Goal: Information Seeking & Learning: Learn about a topic

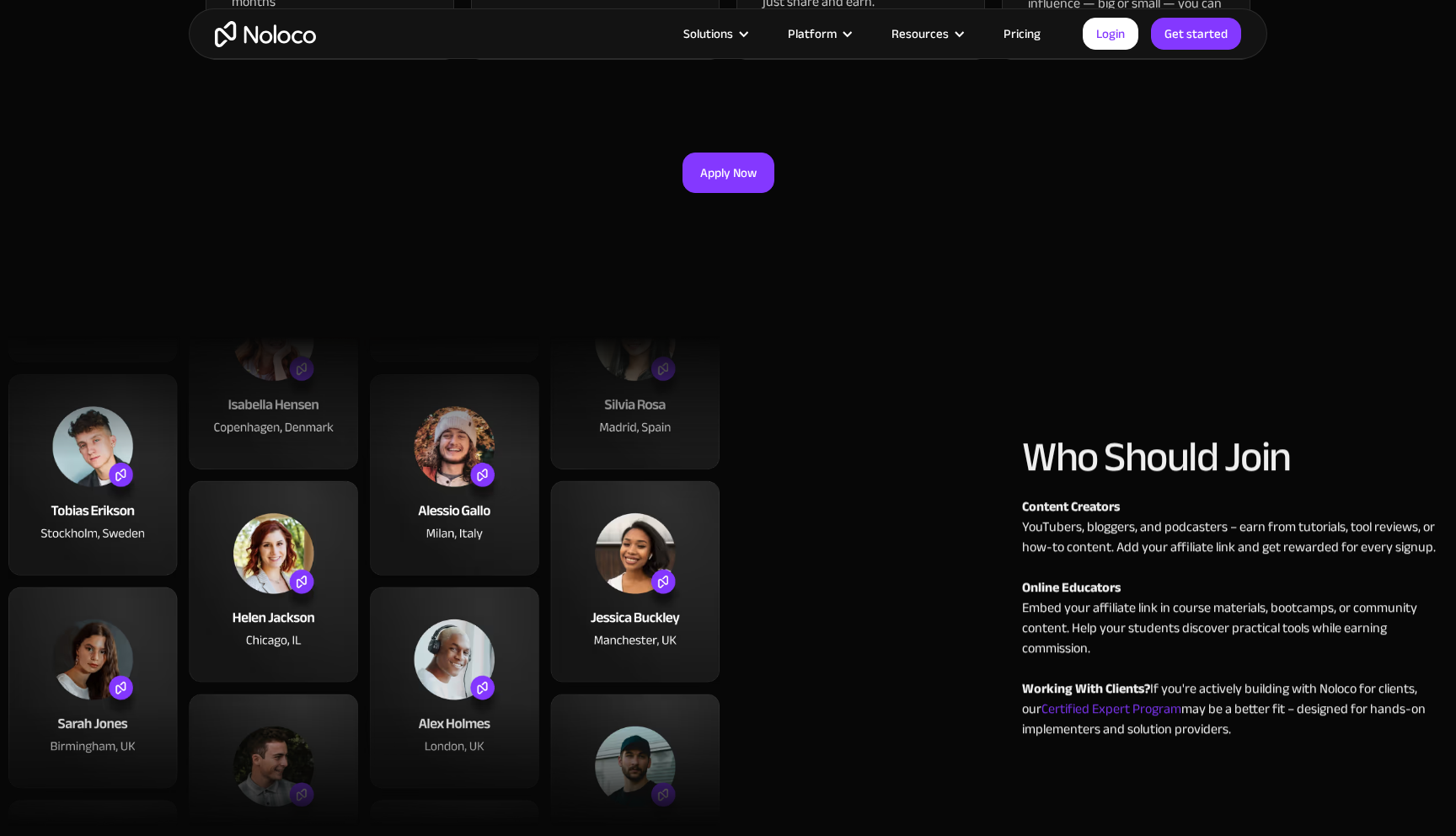
scroll to position [386, 0]
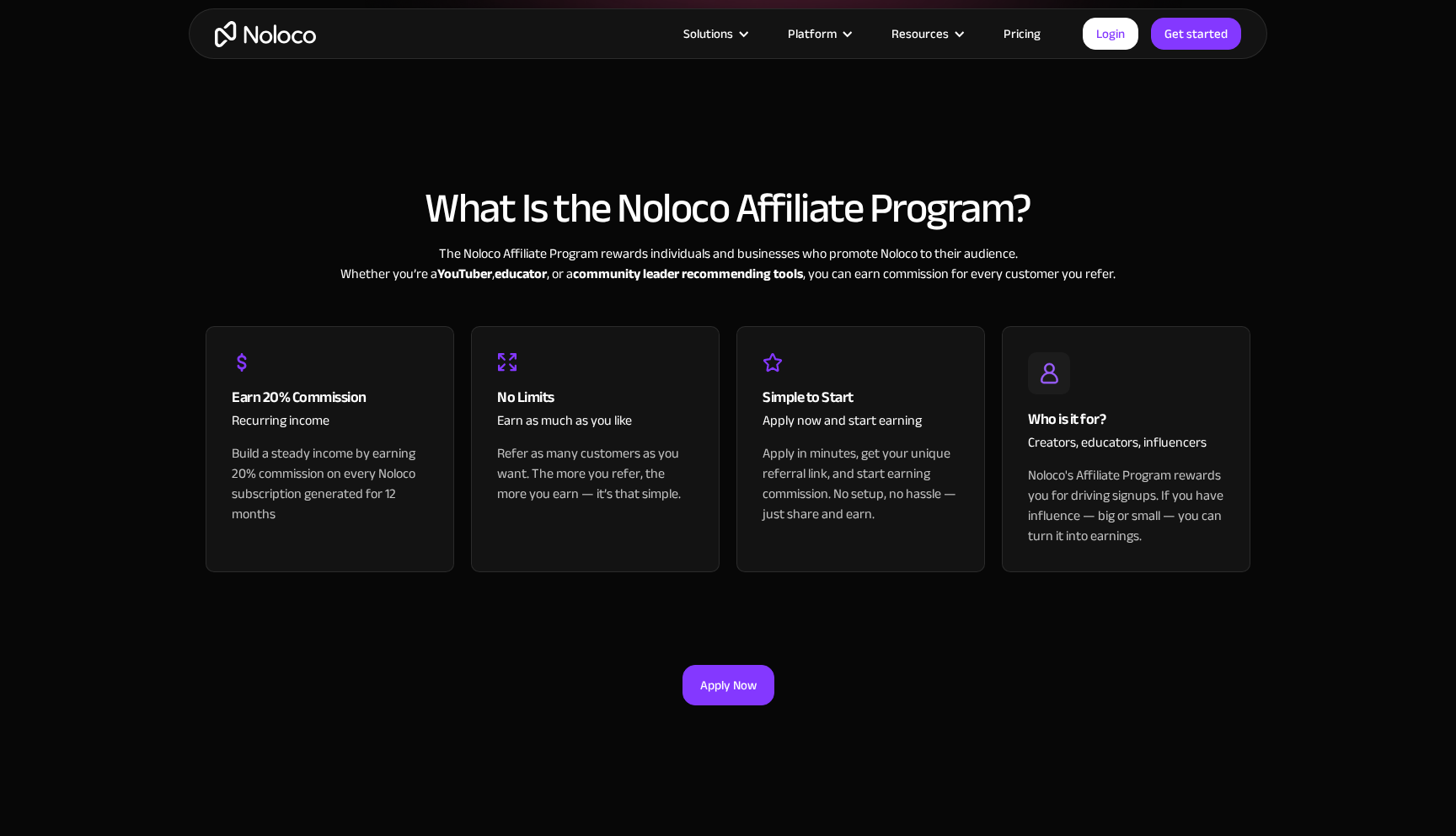
click at [258, 22] on img "home" at bounding box center [266, 34] width 101 height 26
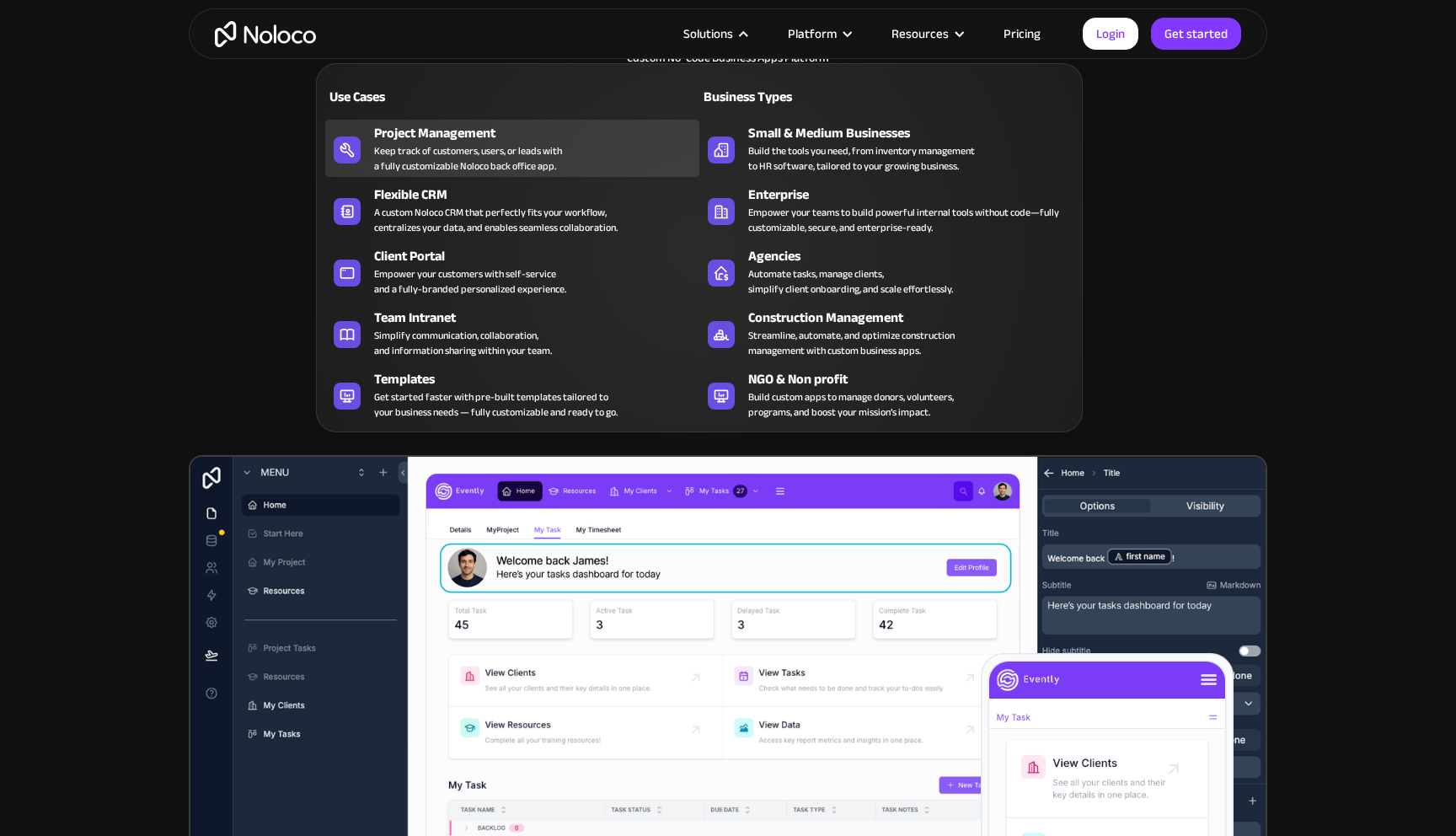
scroll to position [333, 0]
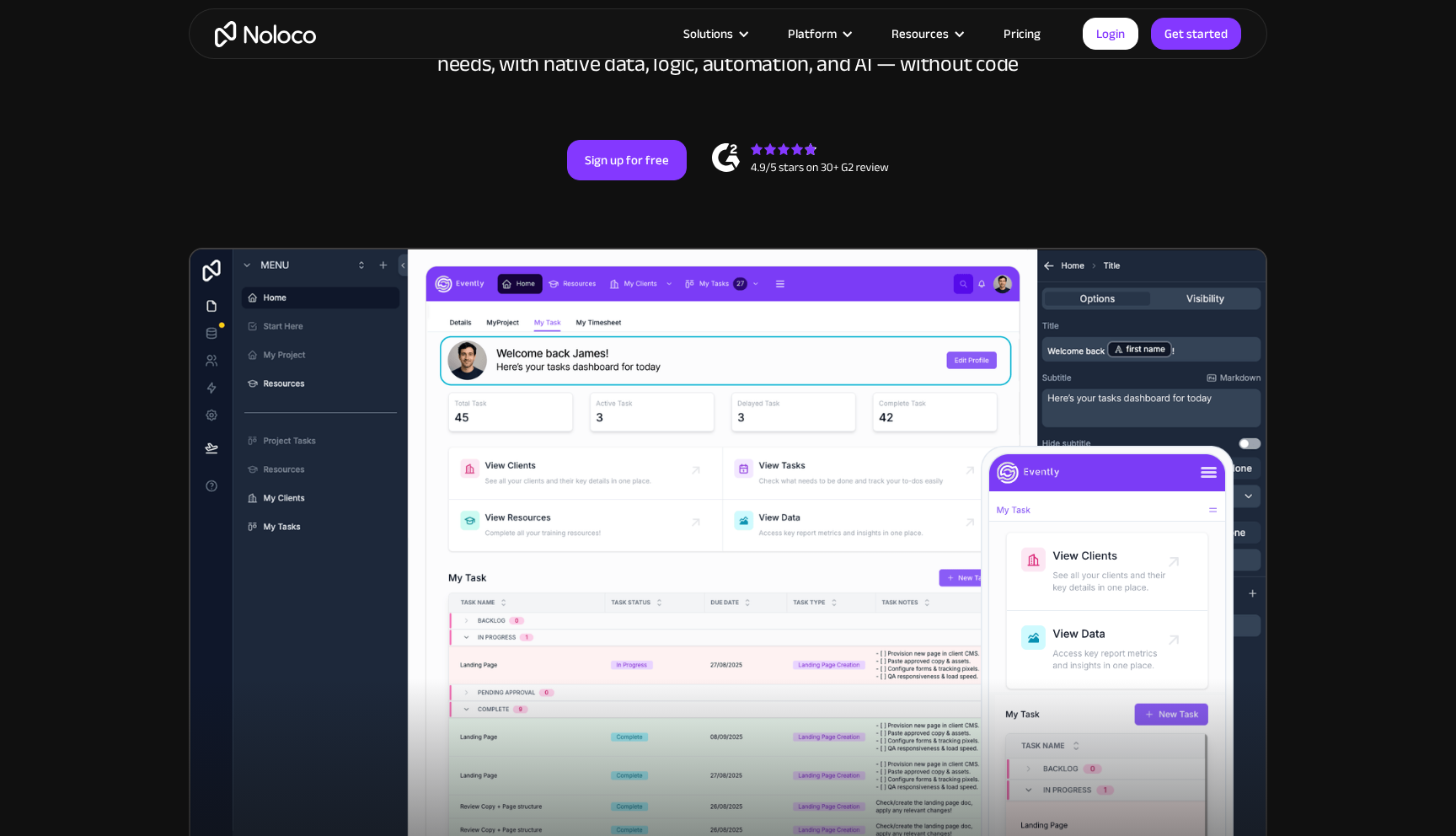
click at [1022, 29] on link "Pricing" at bounding box center [1022, 33] width 80 height 22
